Goal: Task Accomplishment & Management: Use online tool/utility

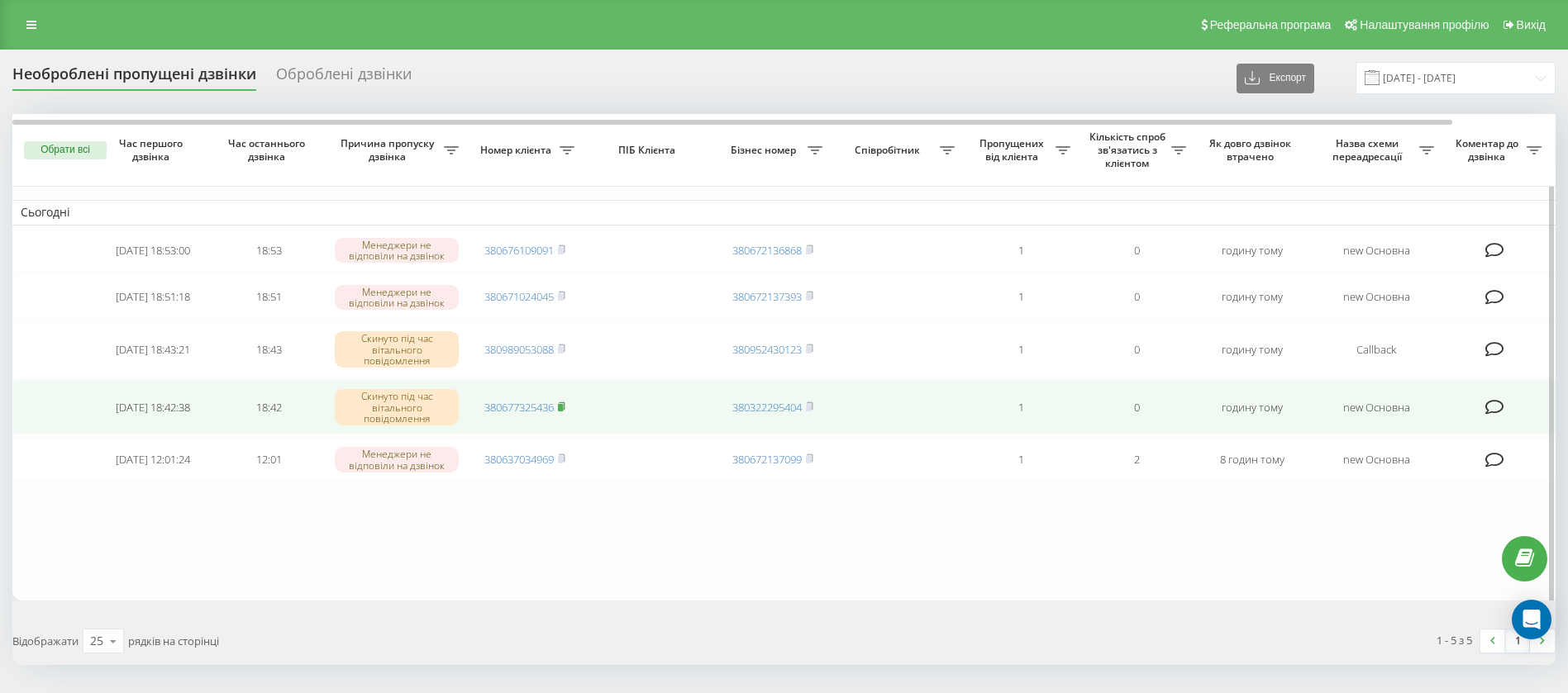
click at [562, 411] on rect at bounding box center [561, 407] width 5 height 8
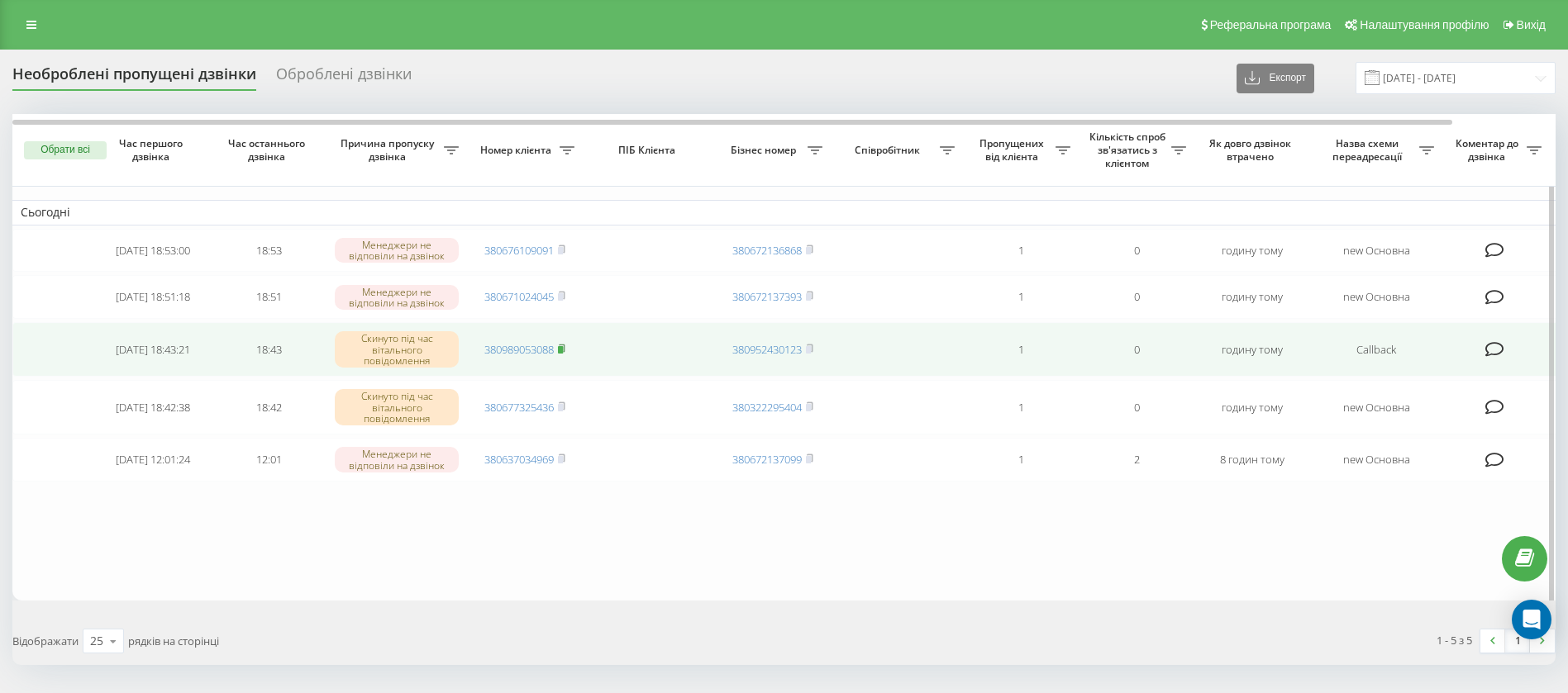
click at [564, 352] on icon at bounding box center [562, 348] width 6 height 8
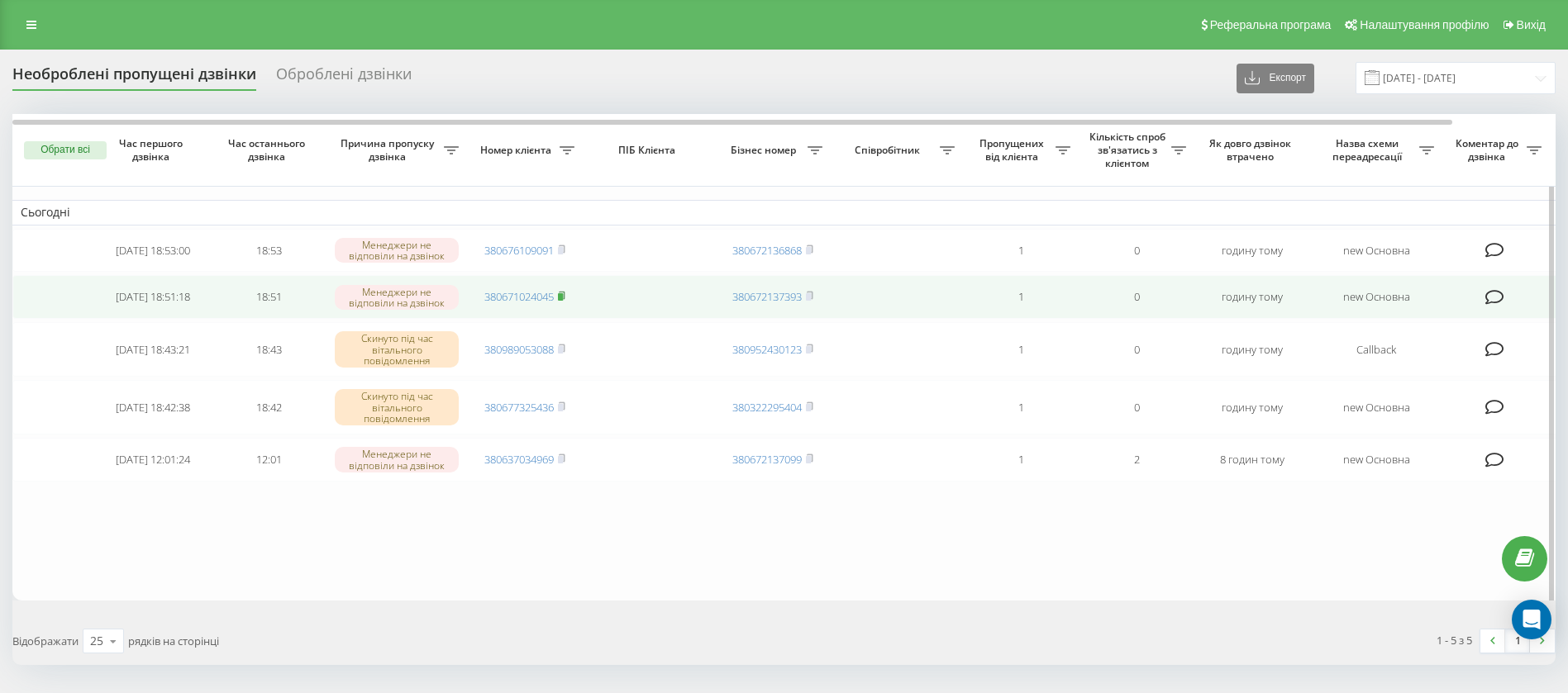
click at [563, 300] on rect at bounding box center [561, 297] width 5 height 8
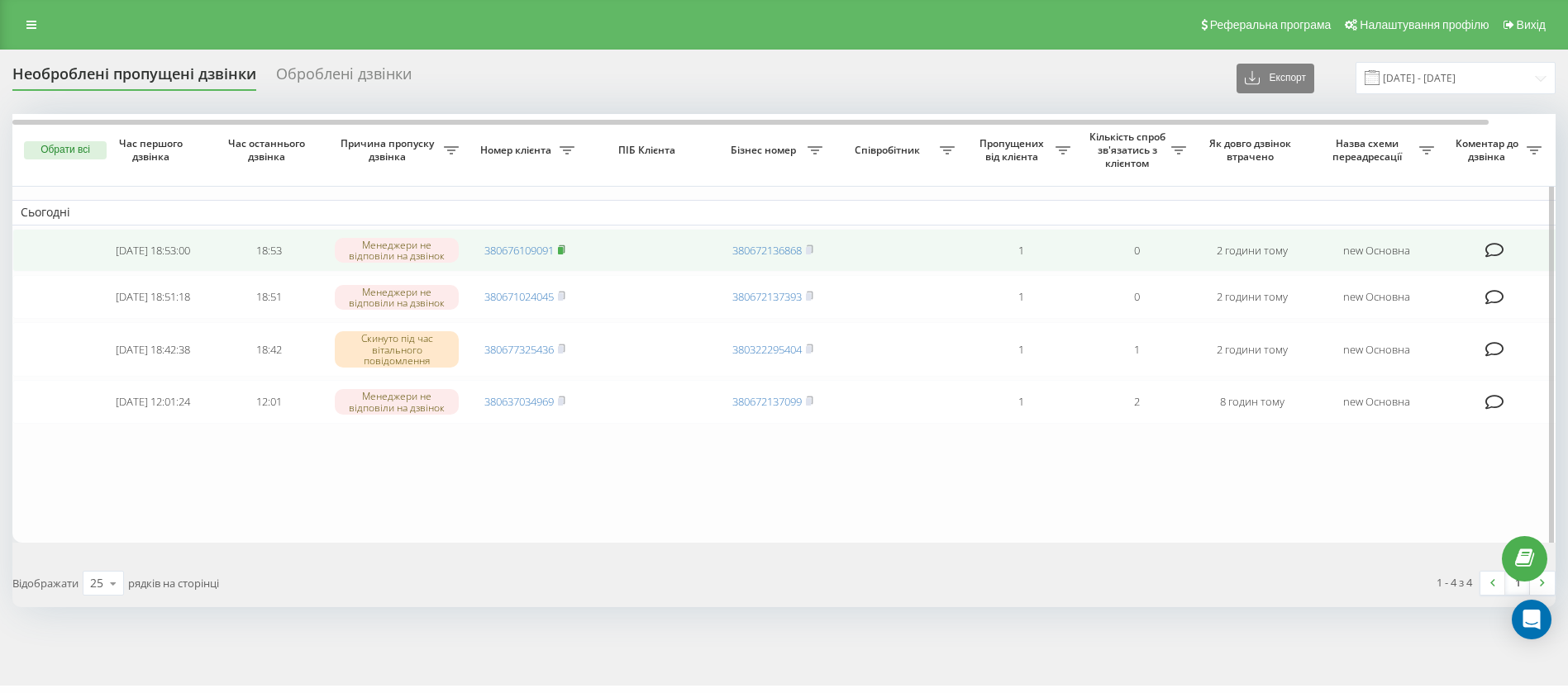
click at [563, 252] on rect at bounding box center [561, 251] width 5 height 8
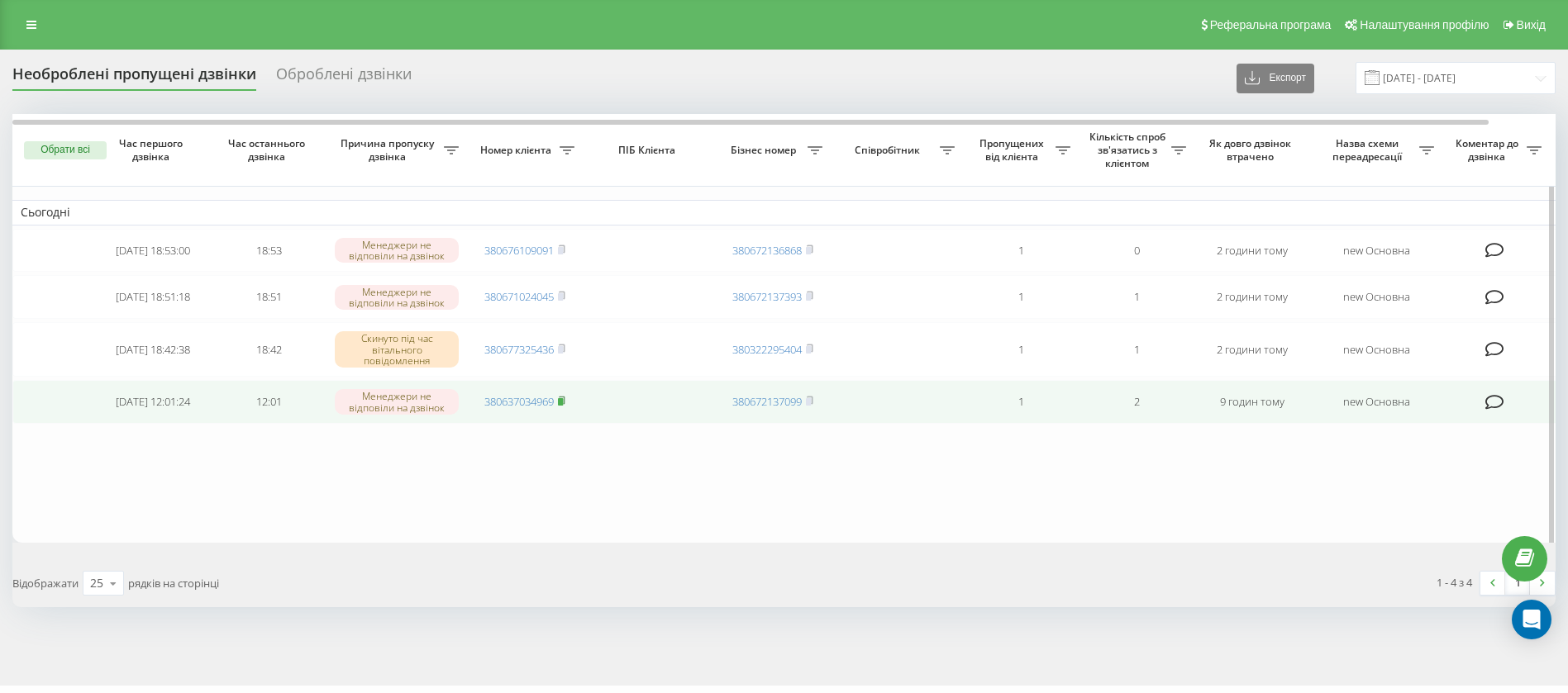
click at [561, 406] on rect at bounding box center [561, 401] width 5 height 8
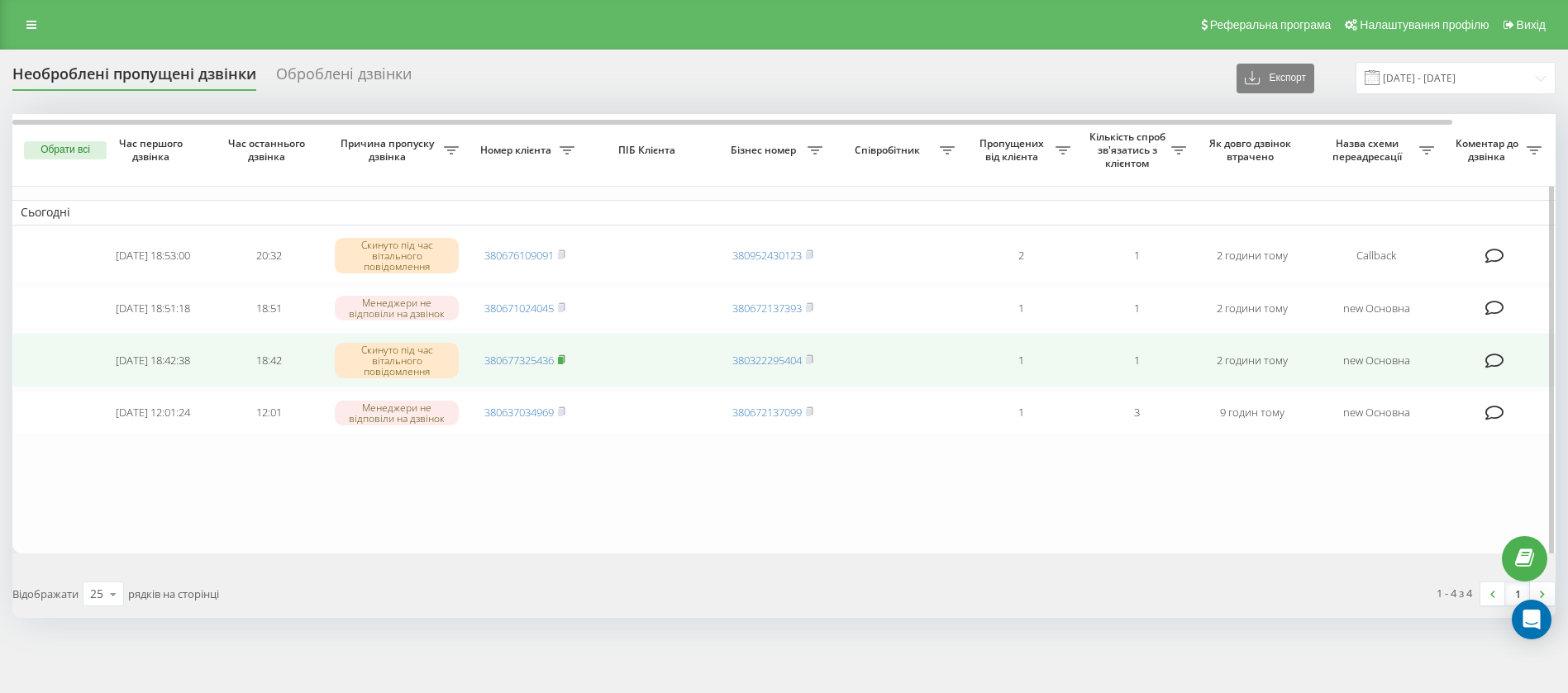
click at [563, 361] on rect at bounding box center [561, 360] width 5 height 8
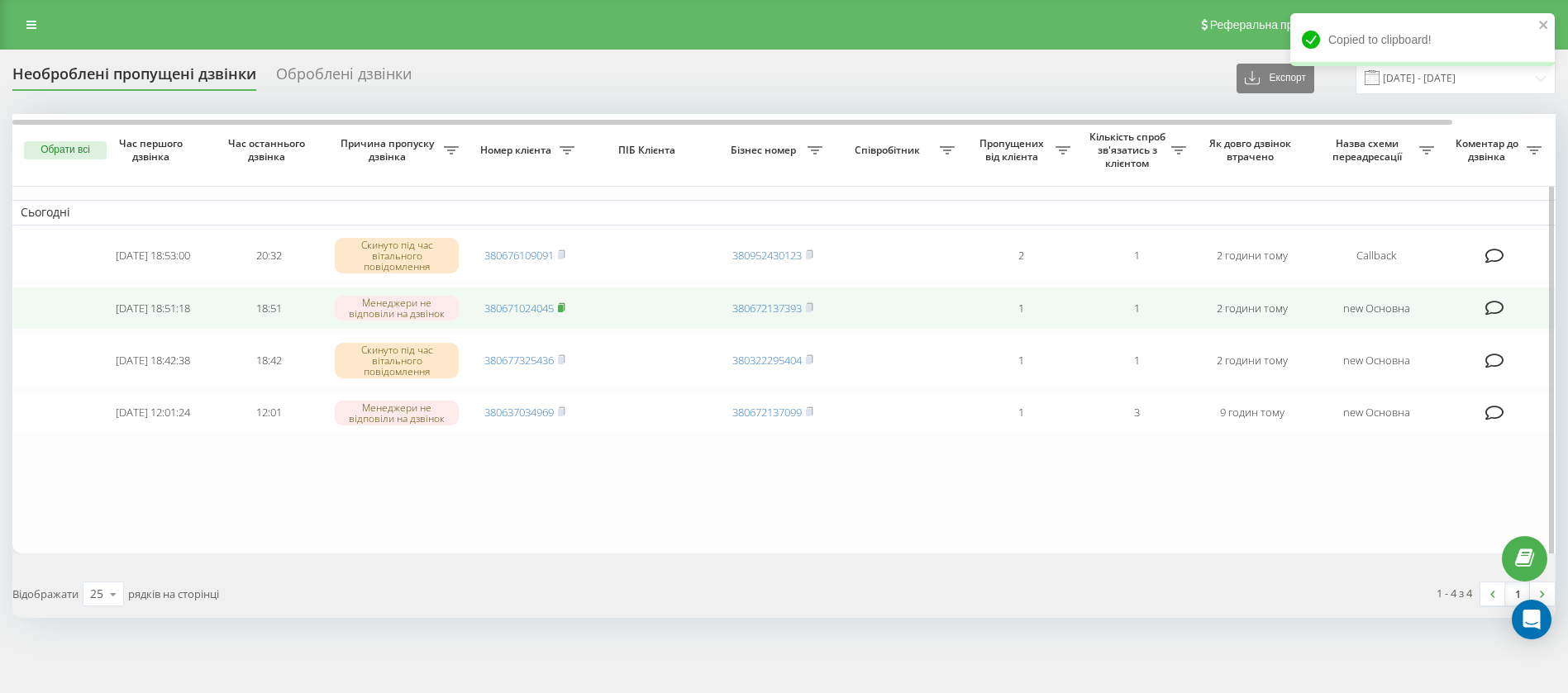
click at [565, 310] on icon at bounding box center [562, 306] width 8 height 10
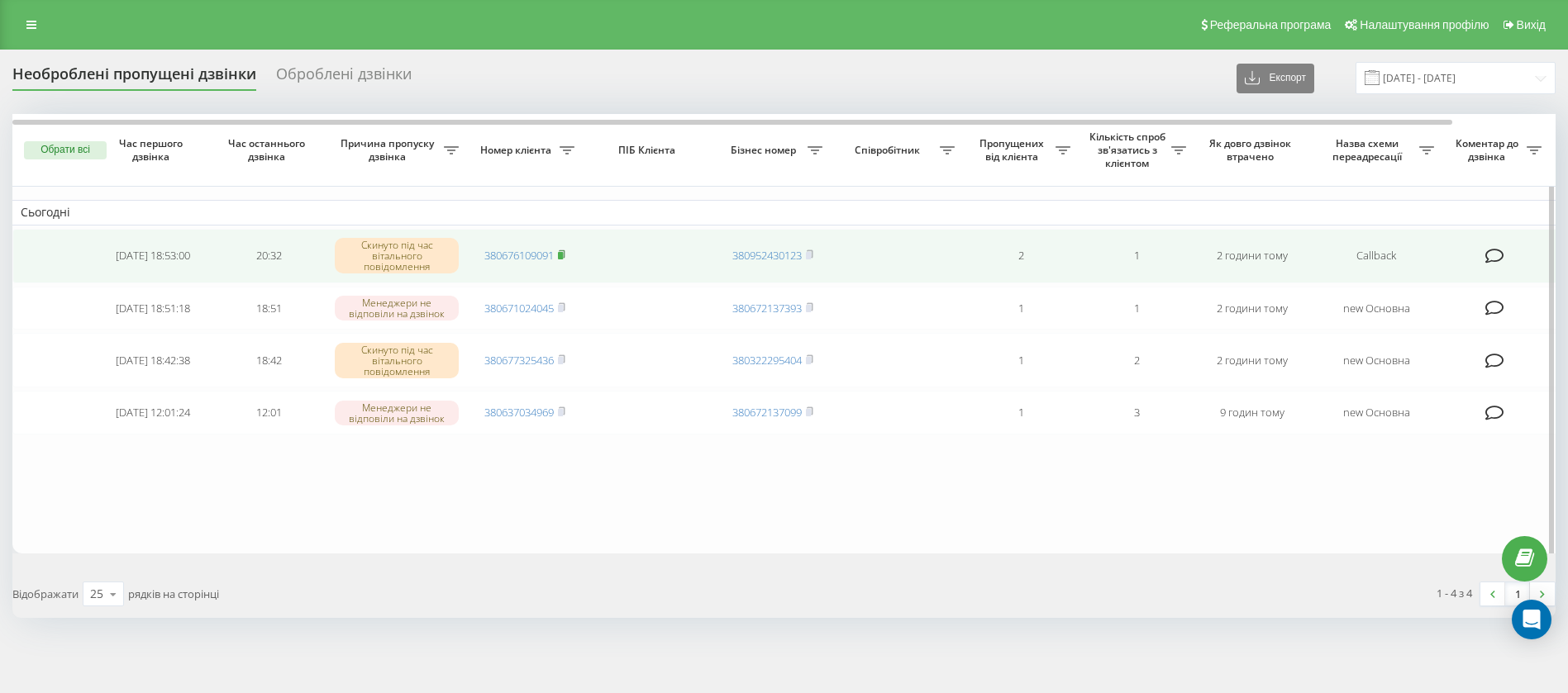
click at [565, 254] on icon at bounding box center [562, 254] width 8 height 10
